Goal: Find specific page/section: Find specific page/section

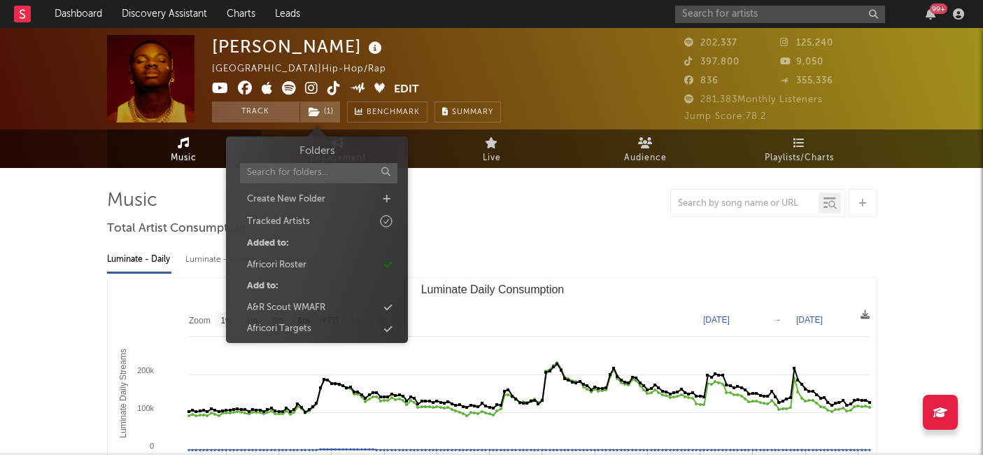
select select "6m"
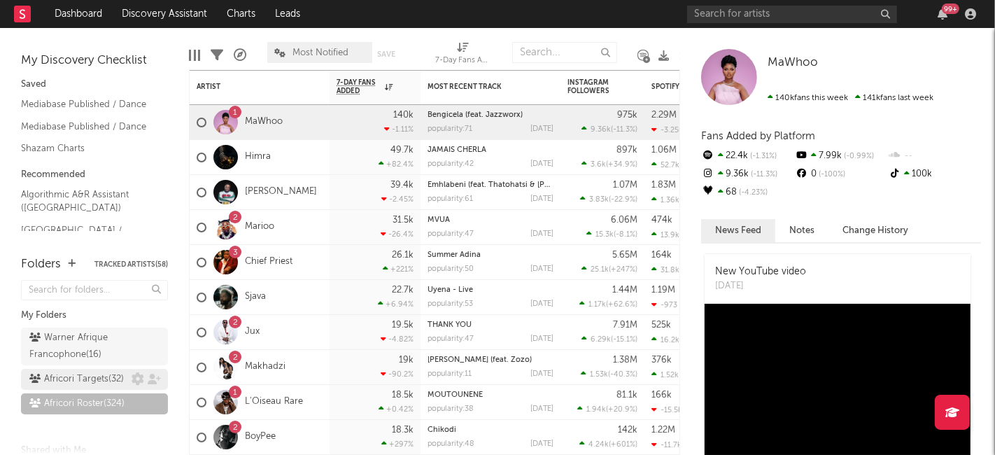
click at [81, 372] on div "Africori Targets ( 32 )" at bounding box center [76, 379] width 94 height 17
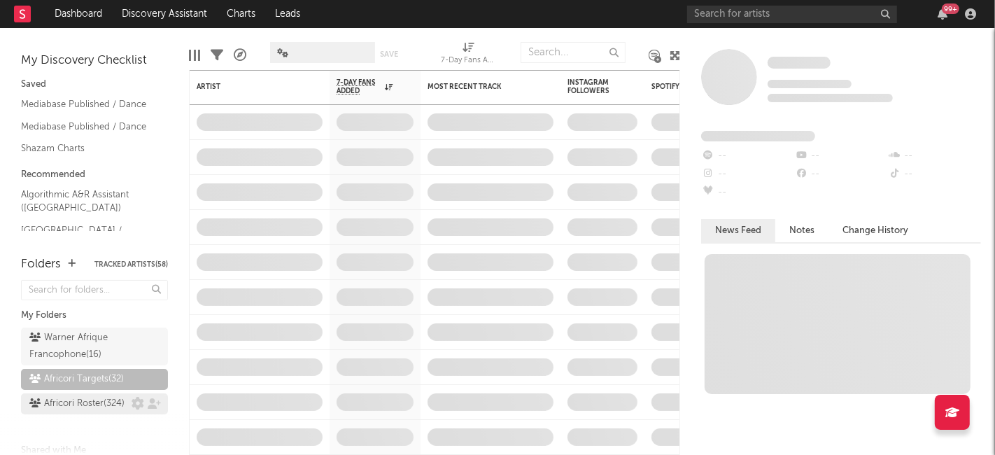
click at [86, 412] on div "Africori Roster ( 324 )" at bounding box center [76, 403] width 95 height 17
